Goal: Use online tool/utility: Utilize a website feature to perform a specific function

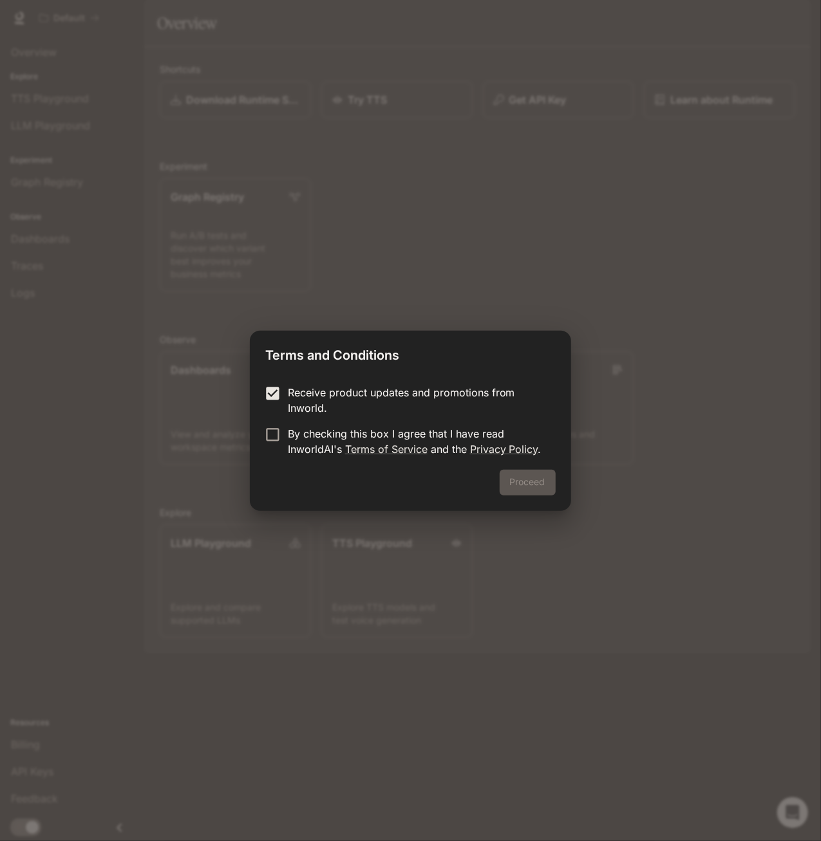
click at [266, 420] on form "Receive product updates and promotions from Inworld. By checking this box I agr…" at bounding box center [410, 421] width 290 height 72
click at [549, 480] on button "Proceed" at bounding box center [527, 483] width 56 height 26
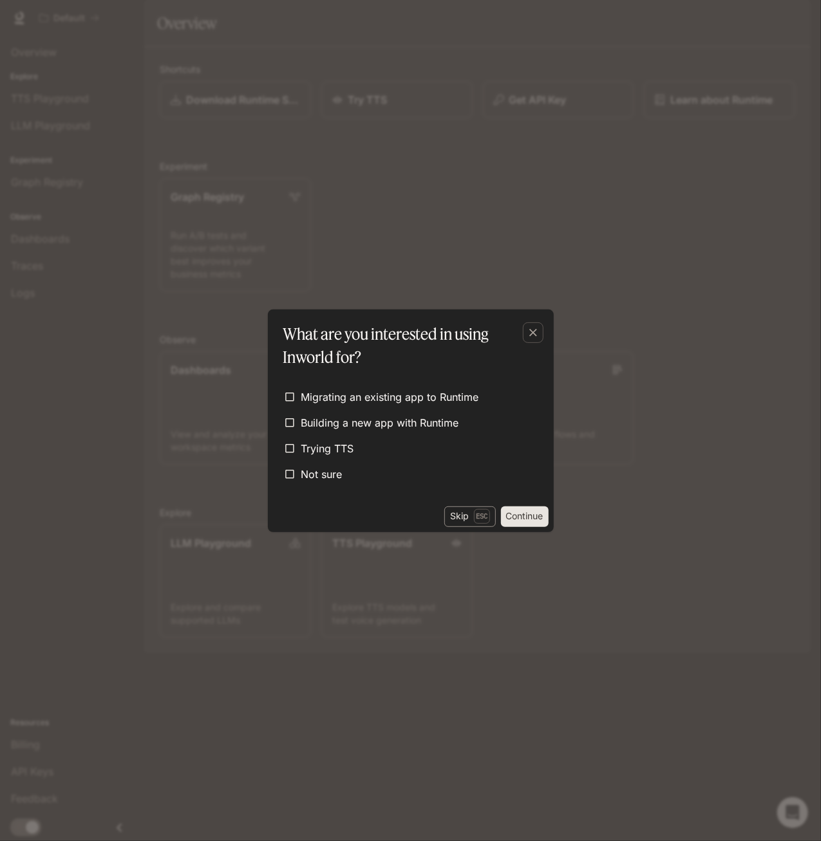
click at [463, 512] on button "Skip Esc" at bounding box center [469, 517] width 51 height 21
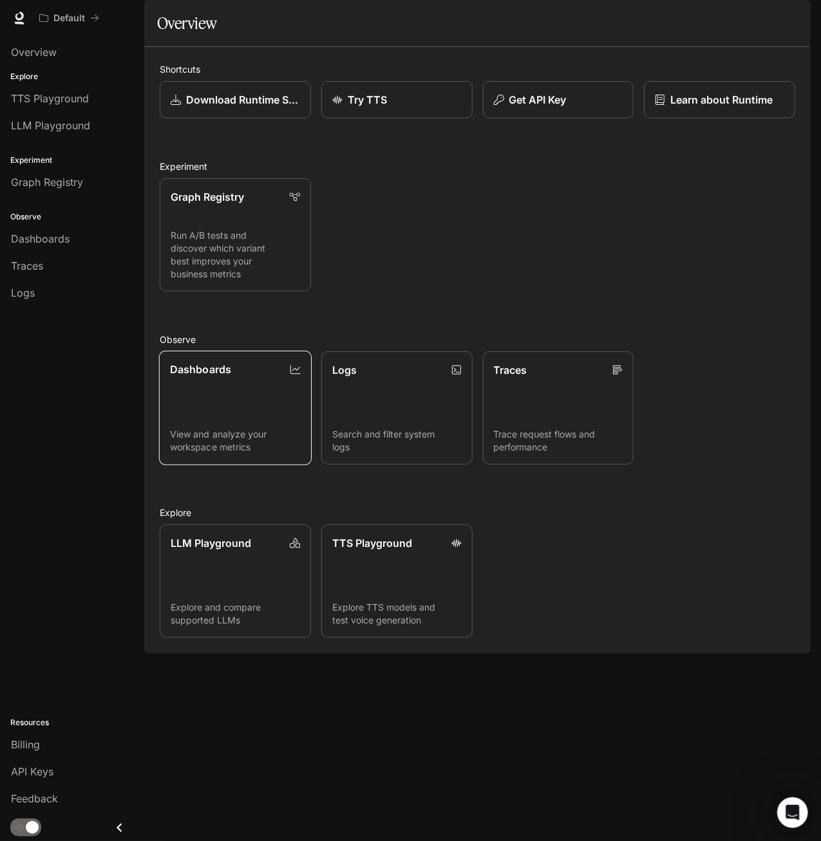
click at [247, 377] on div "Dashboards" at bounding box center [235, 369] width 131 height 15
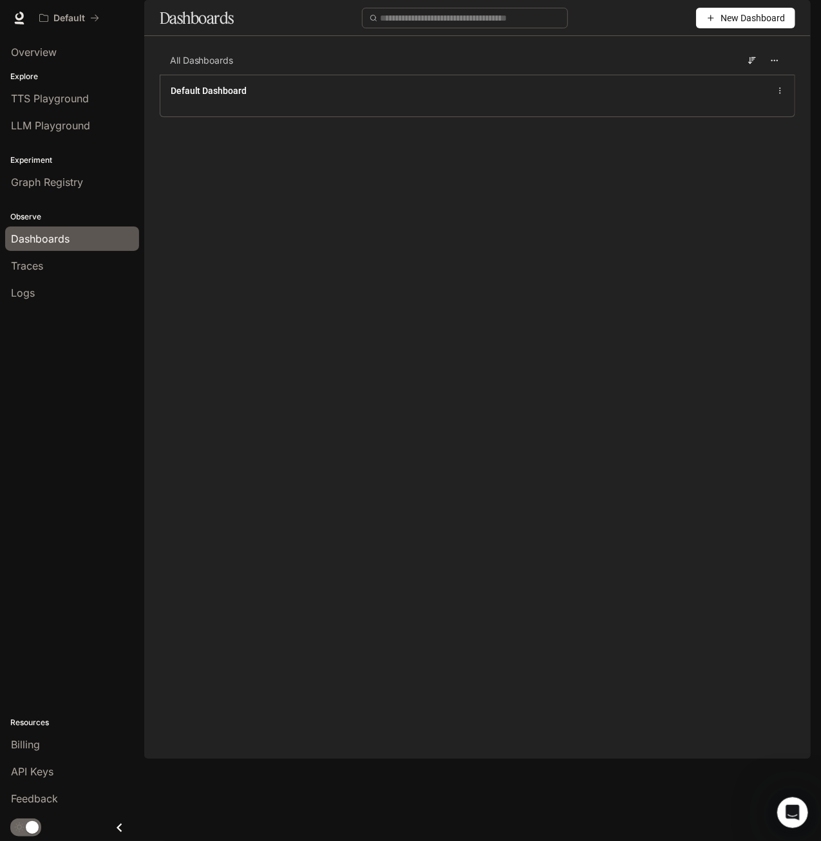
click at [734, 25] on span "New Dashboard" at bounding box center [752, 18] width 64 height 14
click at [725, 79] on div "Create dashboard" at bounding box center [730, 82] width 107 height 14
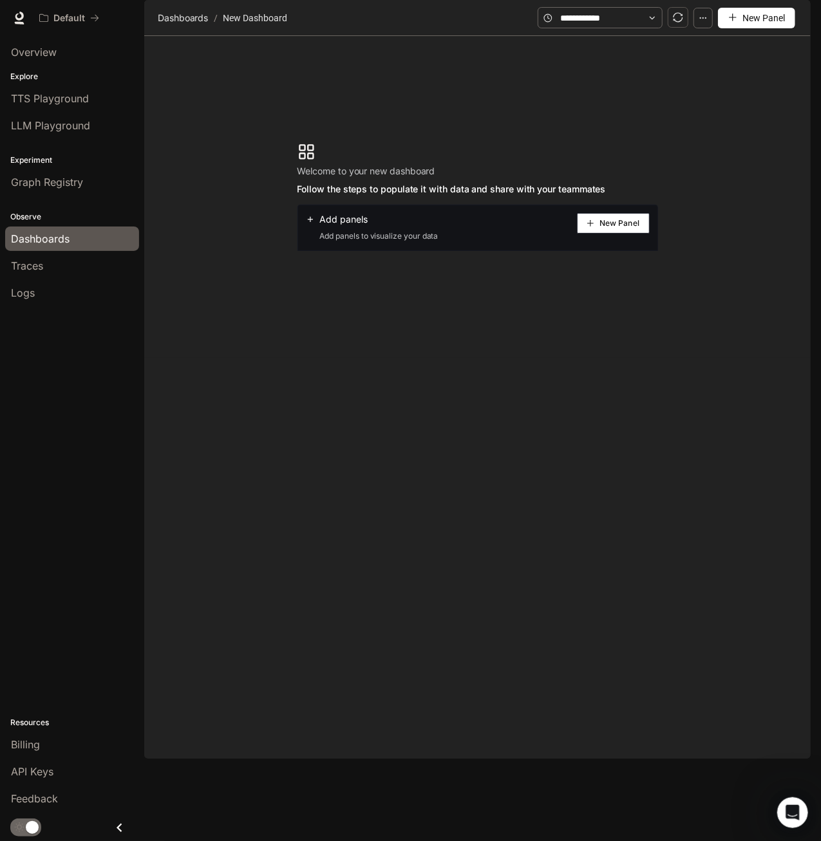
click at [617, 227] on span "New Panel" at bounding box center [619, 223] width 40 height 6
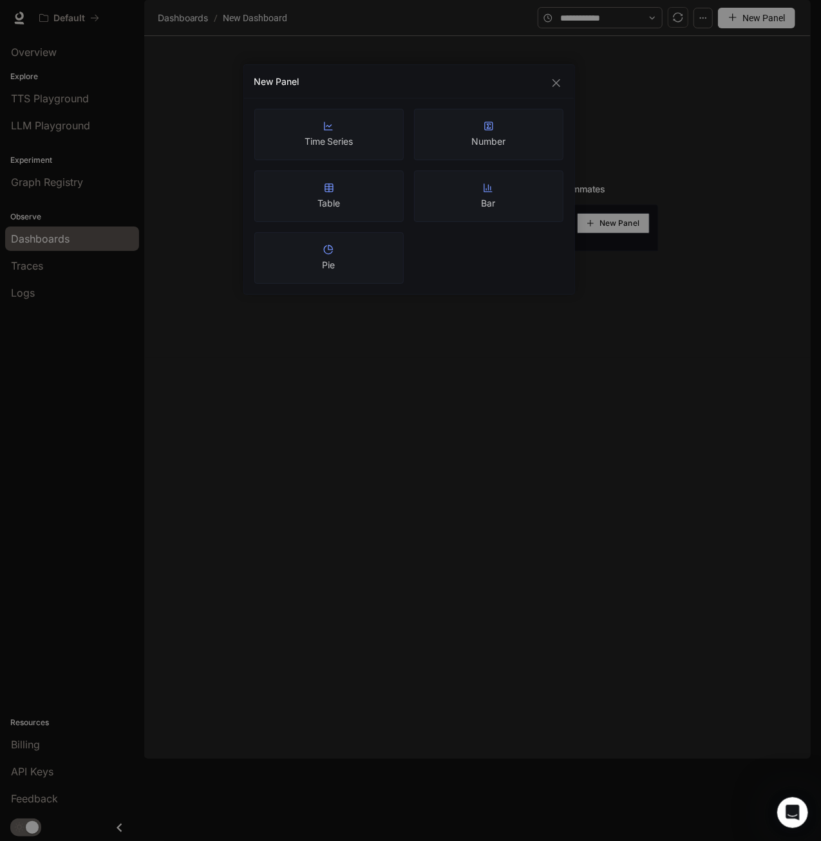
click at [641, 171] on div "New Panel Time Series Number Table Bar Pie" at bounding box center [410, 420] width 821 height 841
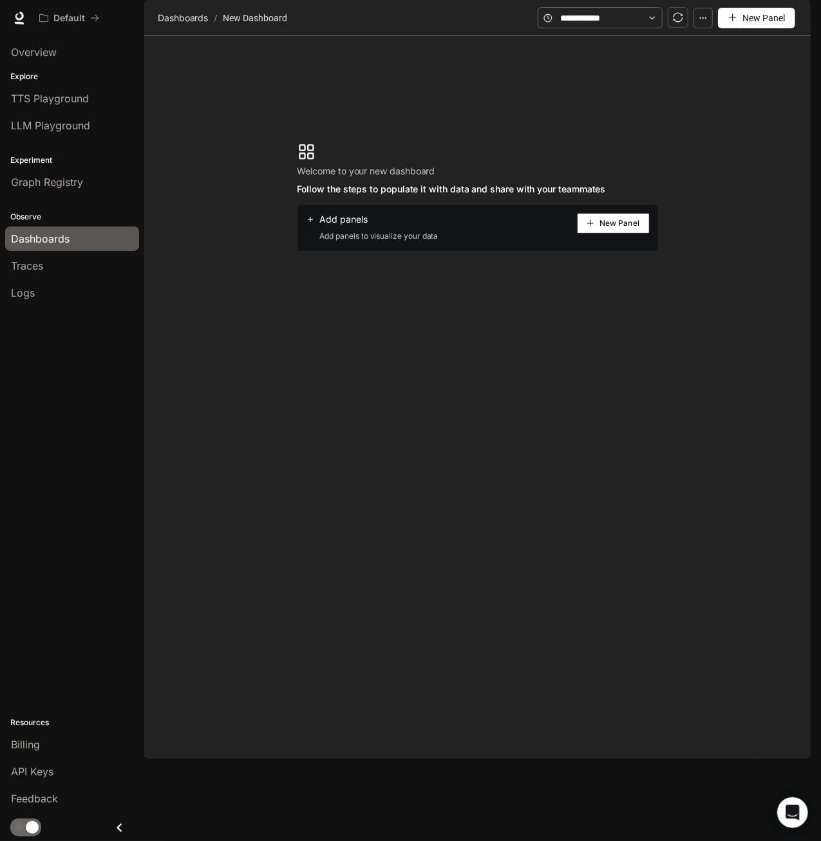
click at [781, 17] on button "button" at bounding box center [792, 18] width 26 height 26
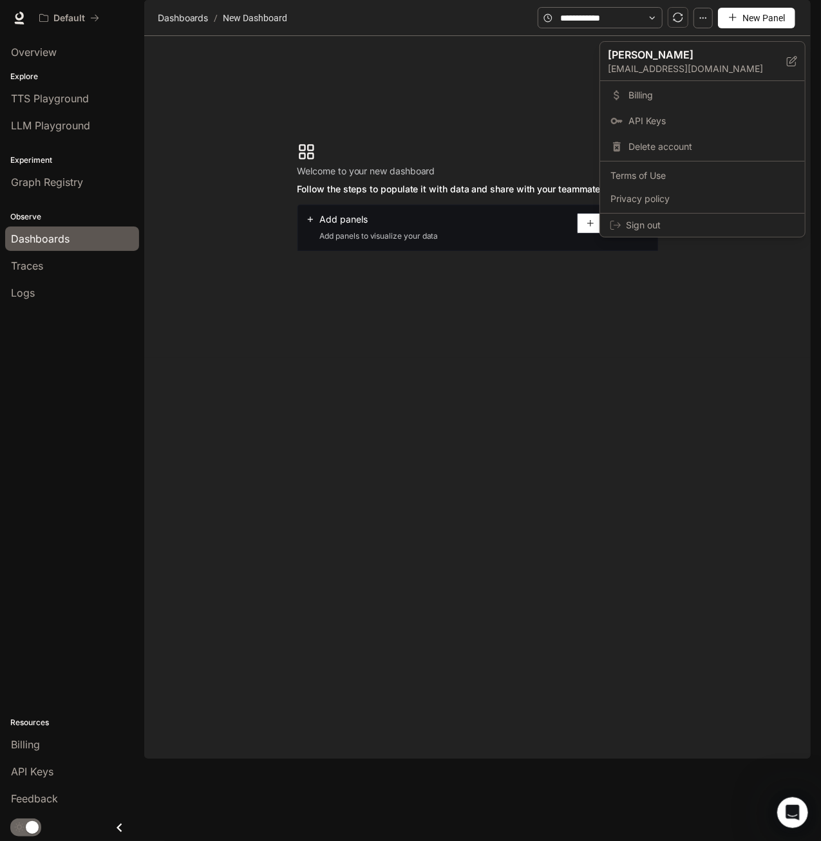
click at [779, 23] on div at bounding box center [410, 420] width 821 height 841
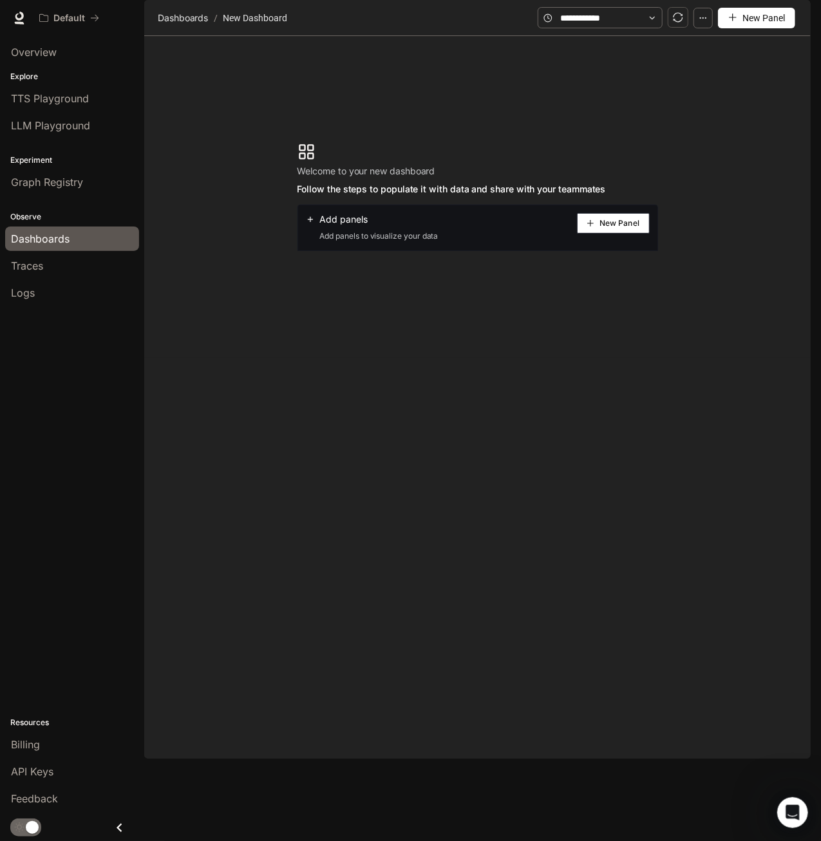
click at [132, 112] on li "LLM Playground" at bounding box center [72, 125] width 144 height 27
click at [53, 97] on span "TTS Playground" at bounding box center [50, 98] width 78 height 15
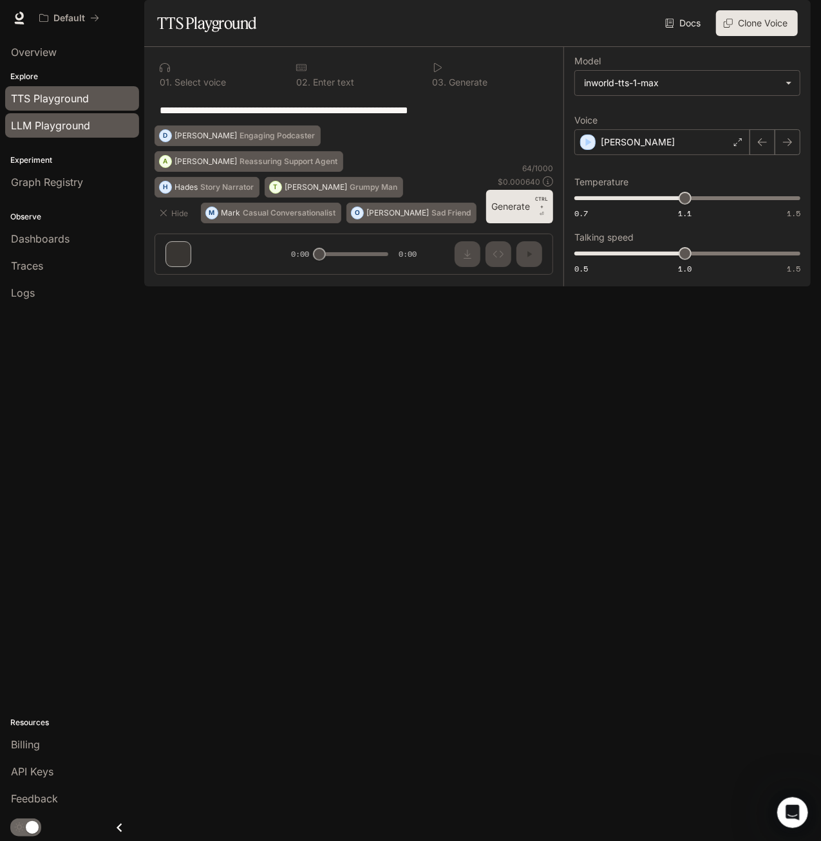
click at [49, 124] on span "LLM Playground" at bounding box center [50, 125] width 79 height 15
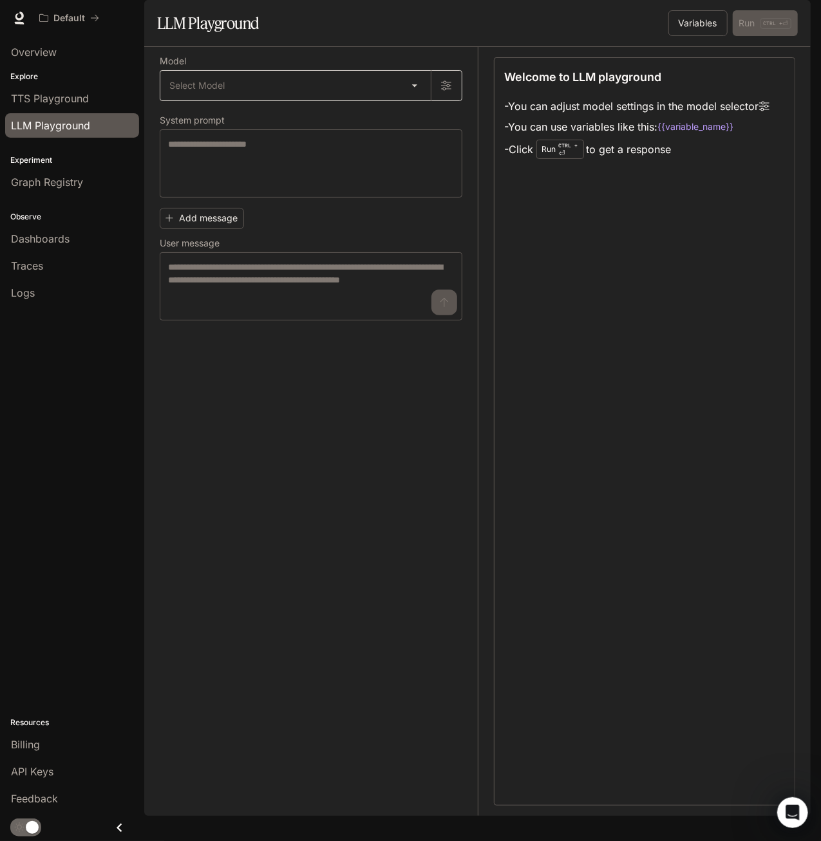
click at [234, 127] on body "Skip to main content Default Runtime Runtime Documentation Documentation Portal…" at bounding box center [410, 420] width 821 height 841
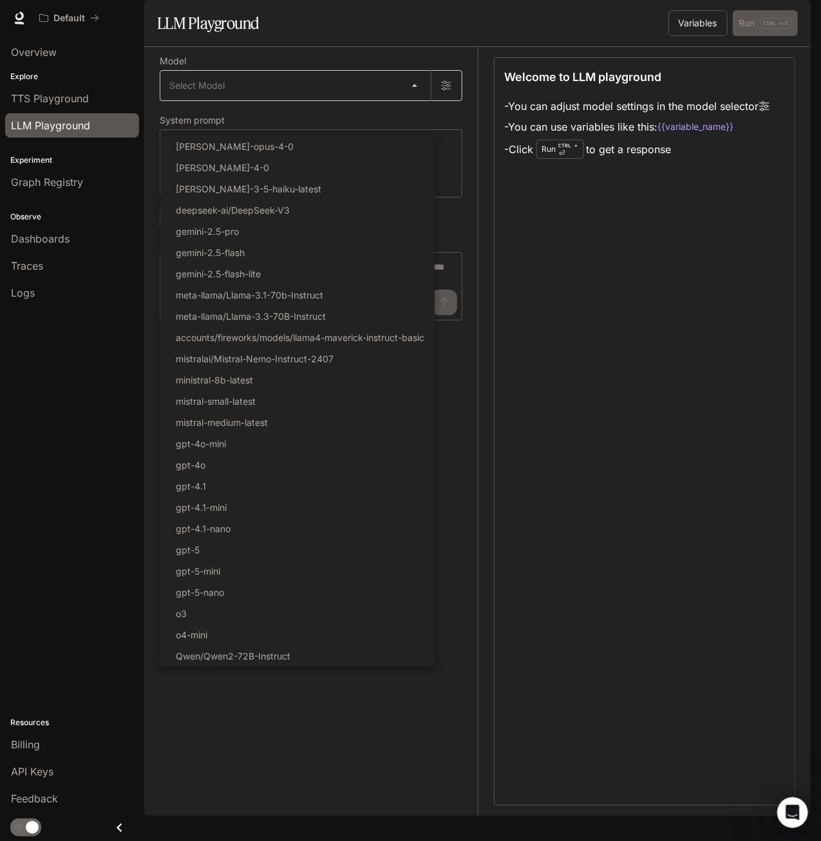
click at [234, 127] on div at bounding box center [410, 420] width 821 height 841
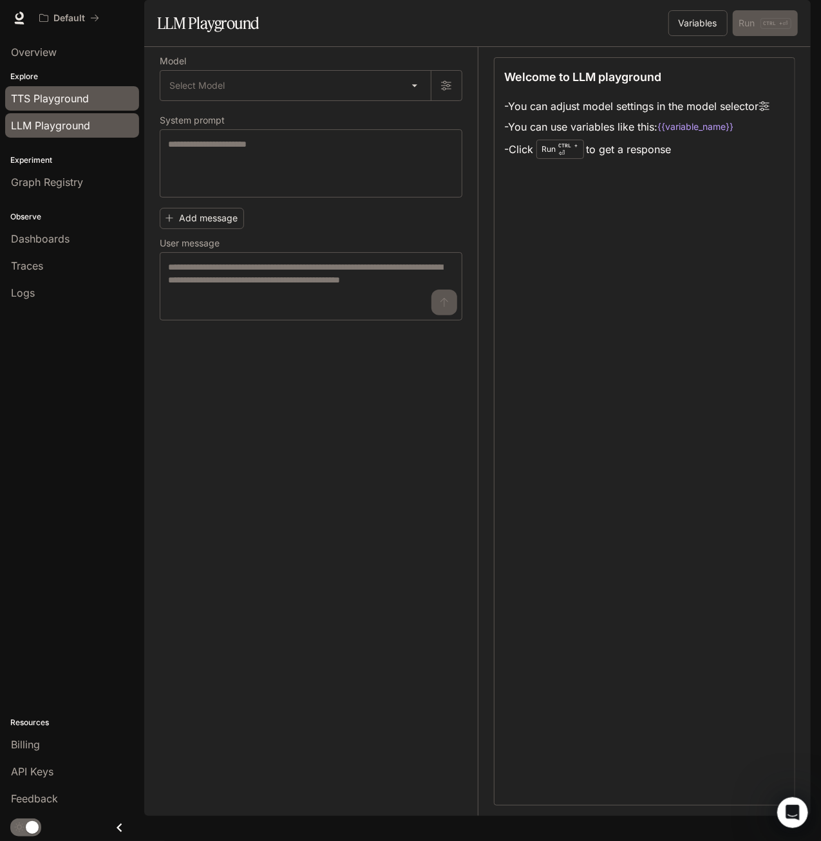
click at [81, 103] on span "TTS Playground" at bounding box center [50, 98] width 78 height 15
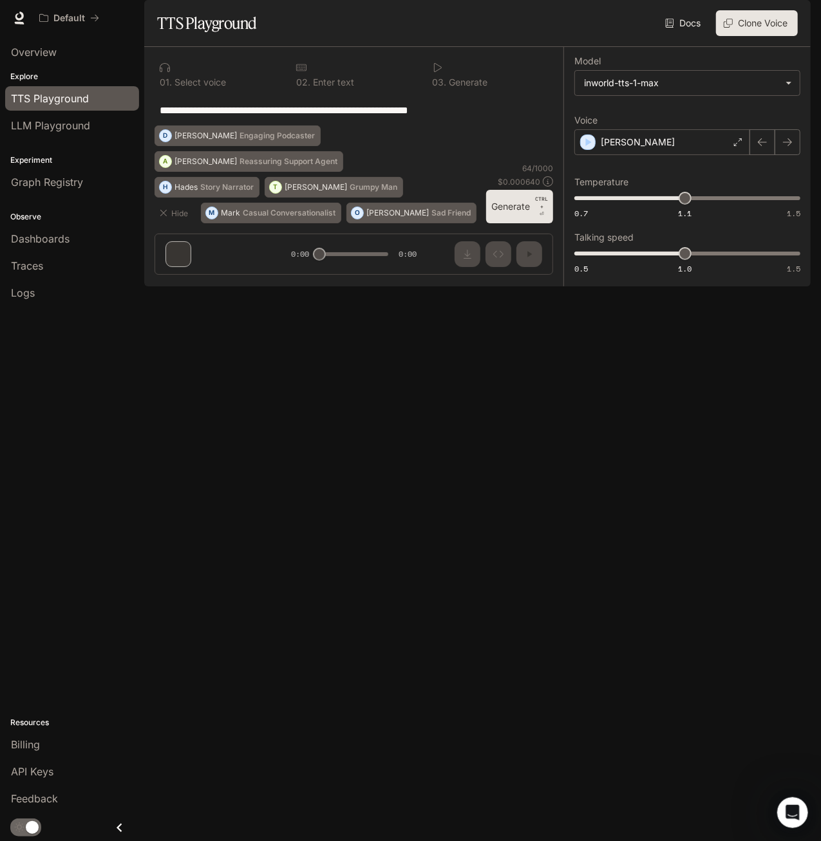
click at [337, 92] on div "0 2 . Enter text" at bounding box center [354, 74] width 126 height 35
click at [310, 87] on p "Enter text" at bounding box center [332, 82] width 44 height 9
click at [315, 87] on p "Enter text" at bounding box center [332, 82] width 44 height 9
click at [314, 87] on p "Enter text" at bounding box center [332, 82] width 44 height 9
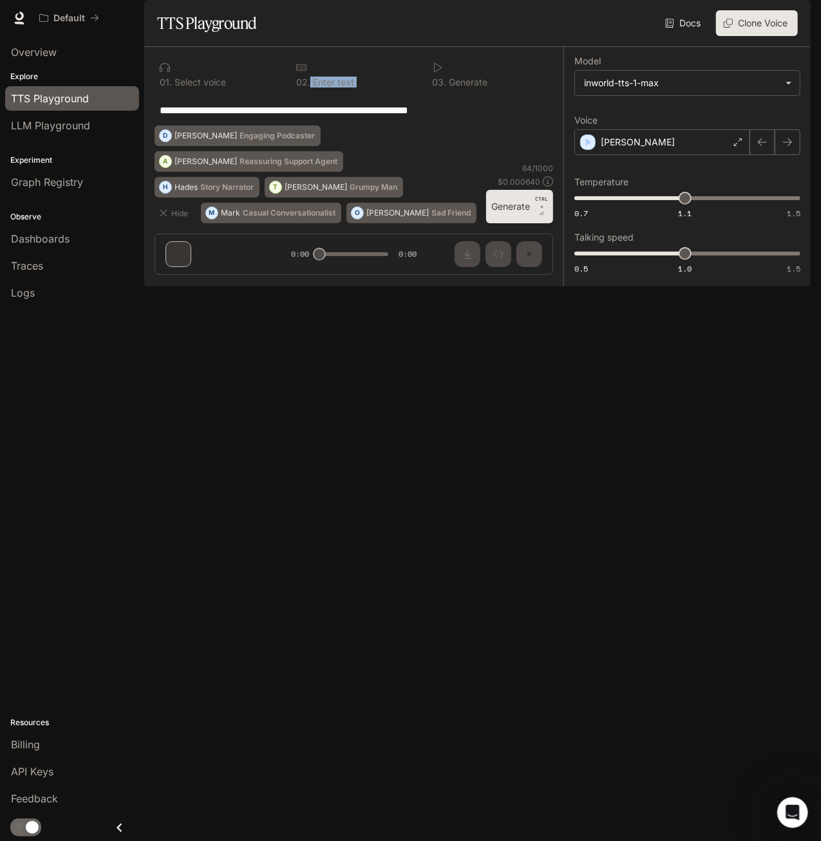
click at [314, 87] on p "Enter text" at bounding box center [332, 82] width 44 height 9
drag, startPoint x: 314, startPoint y: 118, endPoint x: 339, endPoint y: 153, distance: 42.4
click at [330, 126] on div "**********" at bounding box center [354, 110] width 388 height 31
click at [383, 118] on textarea "**********" at bounding box center [354, 110] width 388 height 15
drag, startPoint x: 485, startPoint y: 144, endPoint x: 42, endPoint y: 167, distance: 443.5
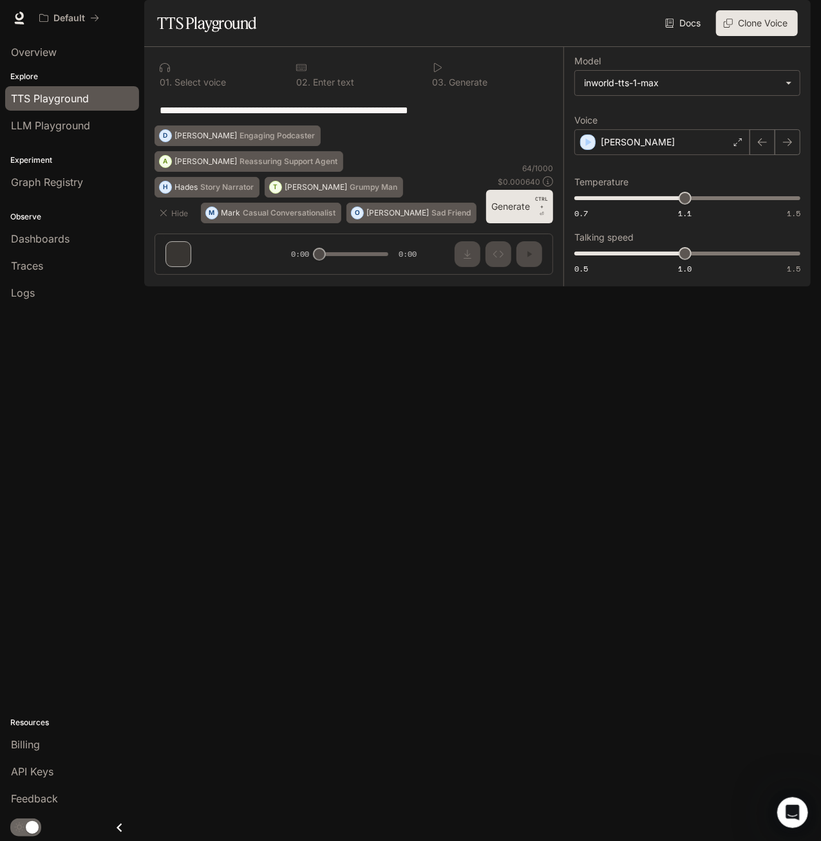
click at [144, 167] on main "**********" at bounding box center [477, 143] width 666 height 286
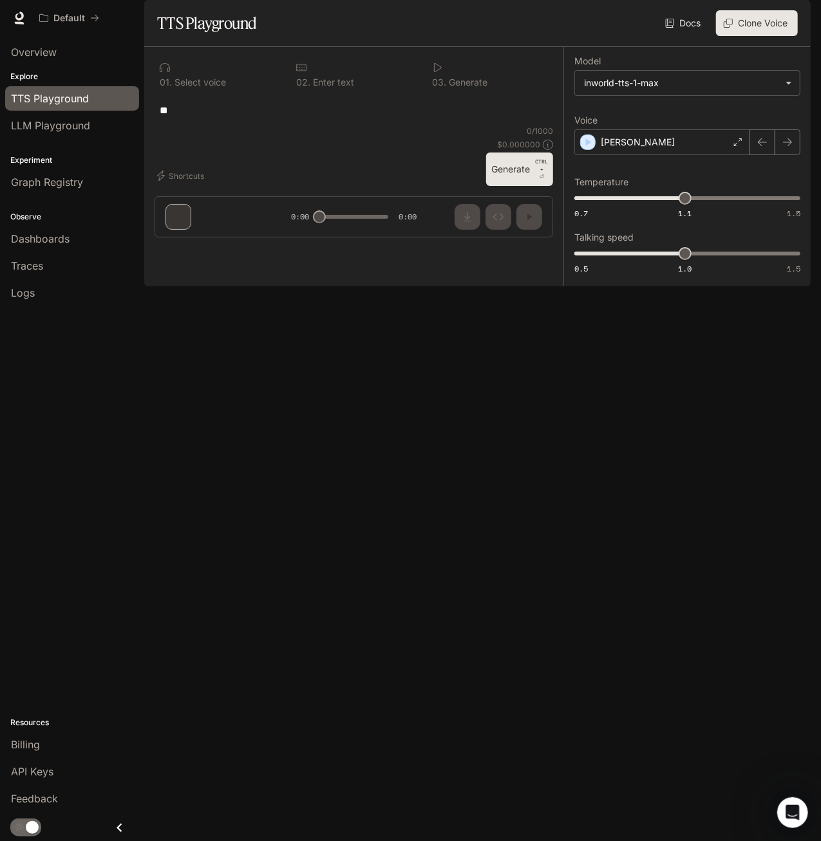
type textarea "*"
type textarea "**********"
click at [510, 186] on button "Generate CTRL + ⏎" at bounding box center [519, 169] width 67 height 33
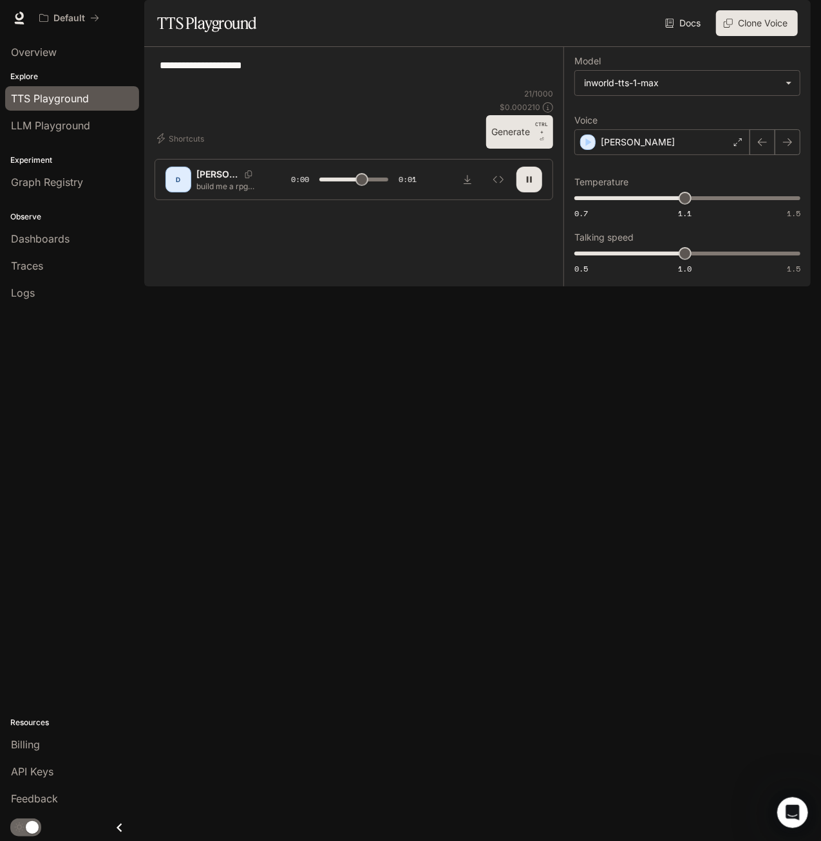
type input "*"
click at [91, 122] on div "LLM Playground" at bounding box center [72, 125] width 122 height 15
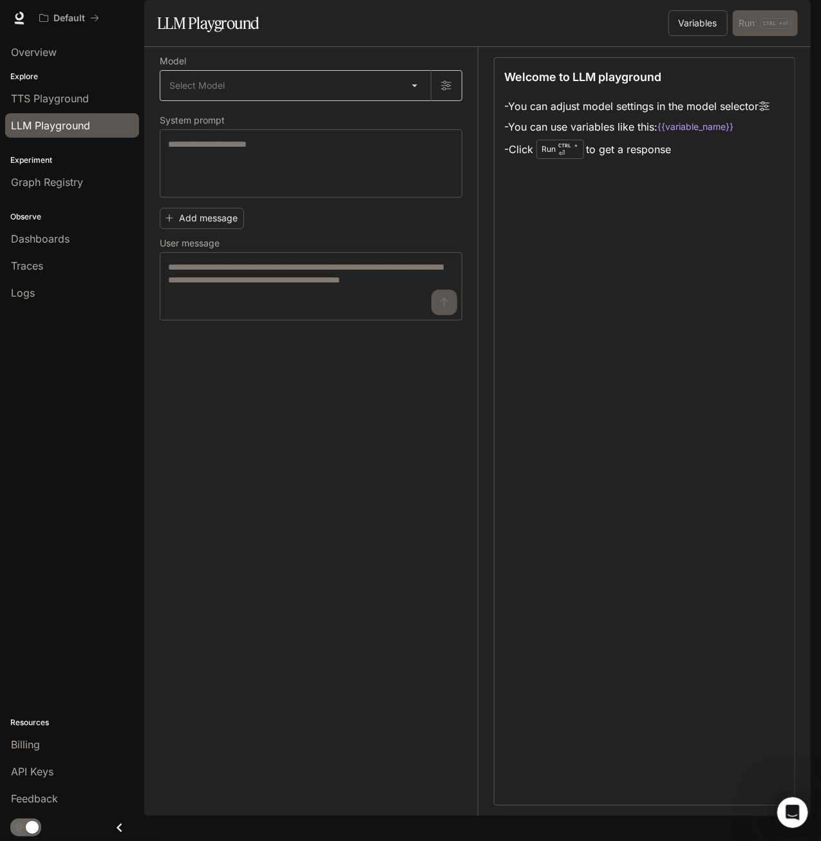
click at [230, 127] on body "Skip to main content Default Runtime Runtime Documentation Documentation Portal…" at bounding box center [410, 420] width 821 height 841
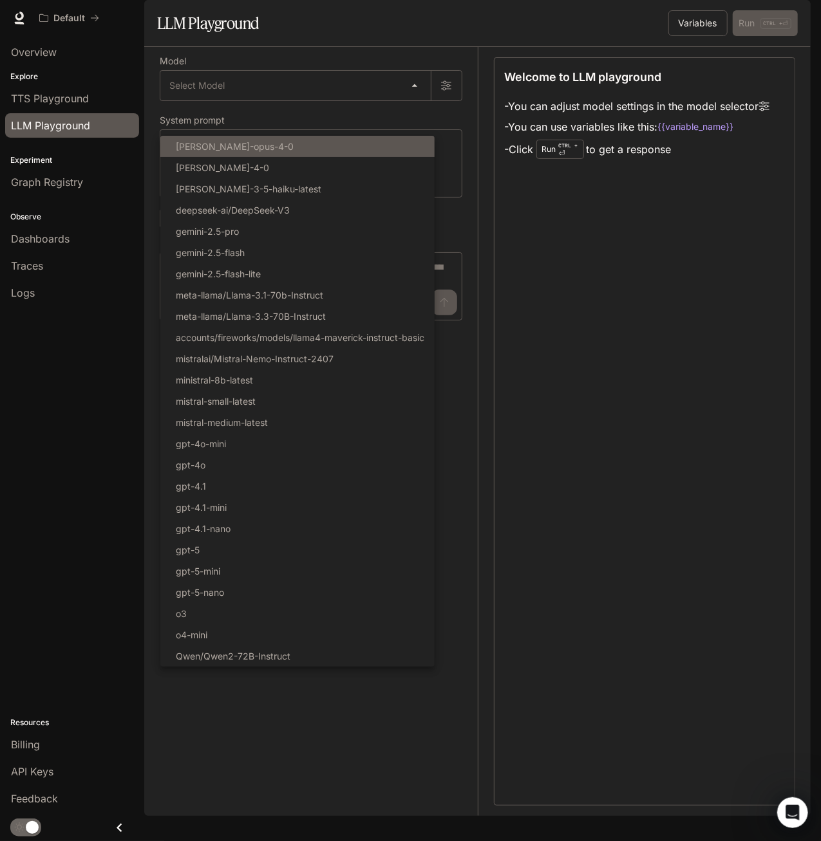
click at [248, 150] on p "[PERSON_NAME]-opus-4-0" at bounding box center [235, 147] width 118 height 14
type input "**********"
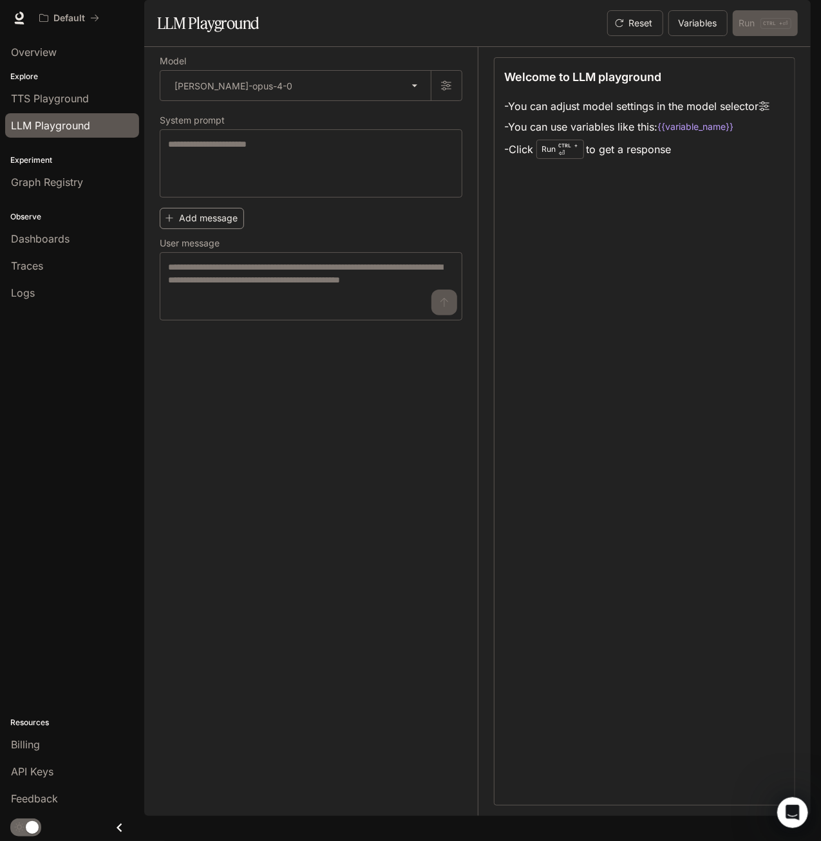
click at [229, 229] on button "Add message" at bounding box center [202, 218] width 84 height 21
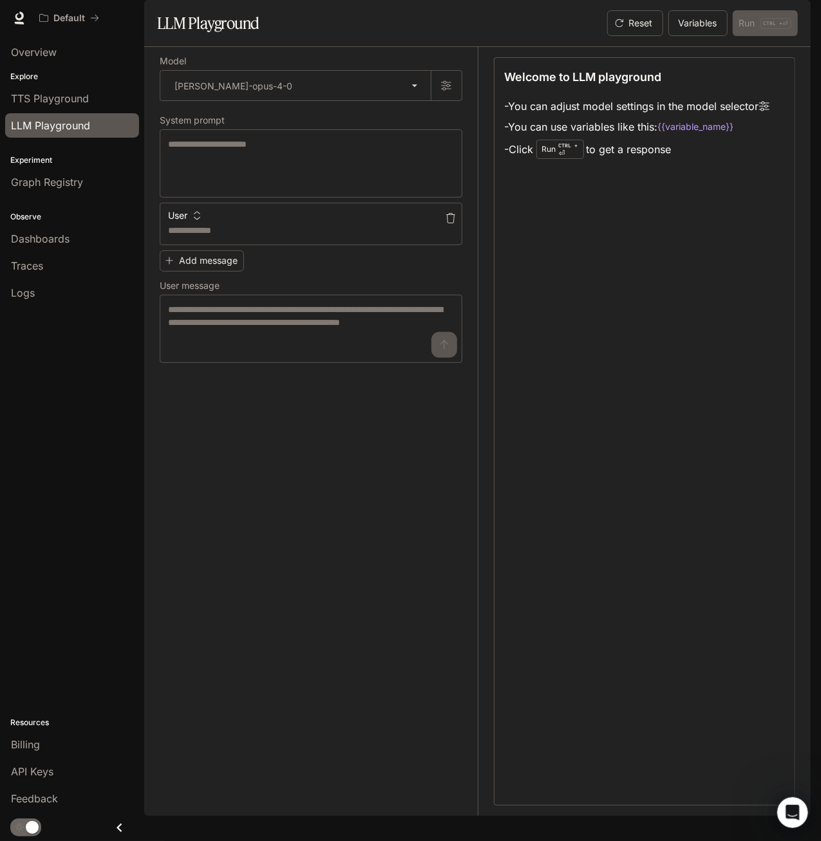
click at [449, 223] on icon "button" at bounding box center [450, 218] width 10 height 10
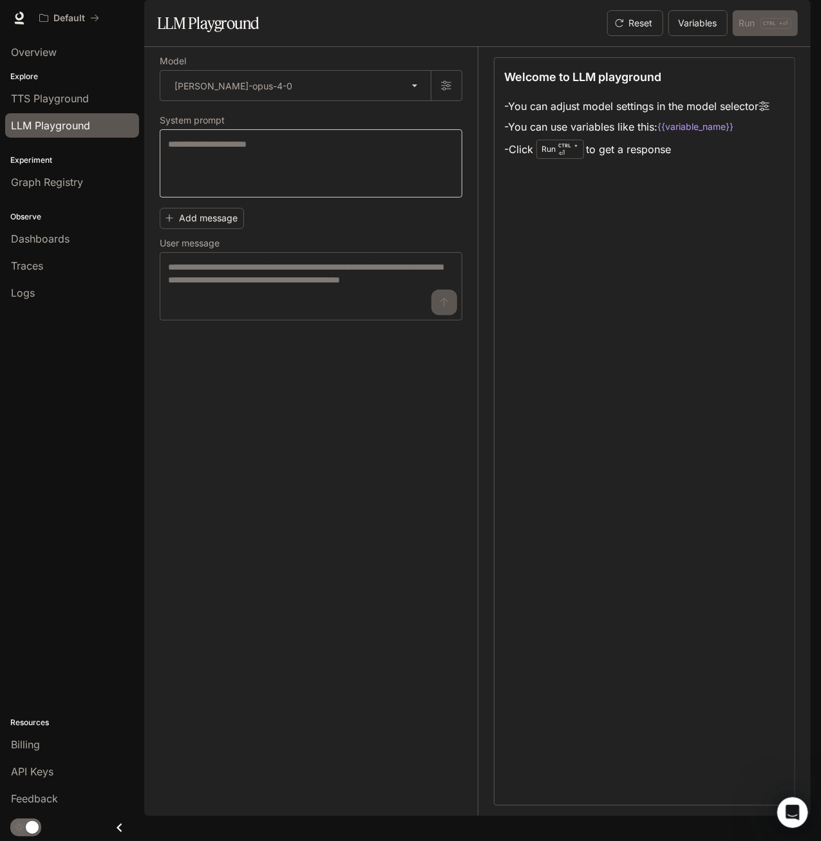
click at [255, 171] on div "* ​" at bounding box center [311, 163] width 303 height 68
type textarea "**********"
click at [440, 312] on textarea at bounding box center [311, 286] width 286 height 51
